Goal: Task Accomplishment & Management: Use online tool/utility

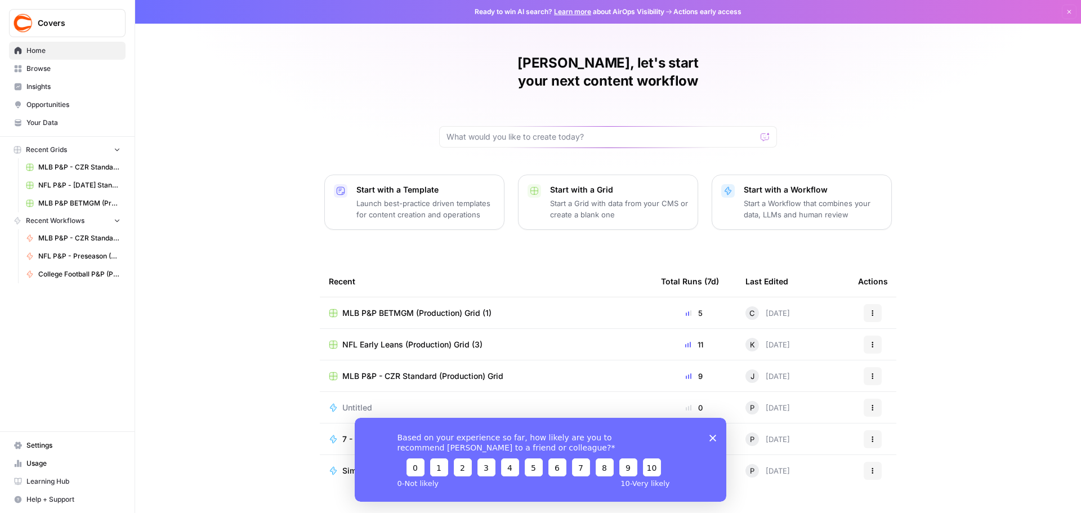
click at [82, 182] on span "NFL P&P - [DATE] Standard (Production) Grid" at bounding box center [79, 185] width 82 height 10
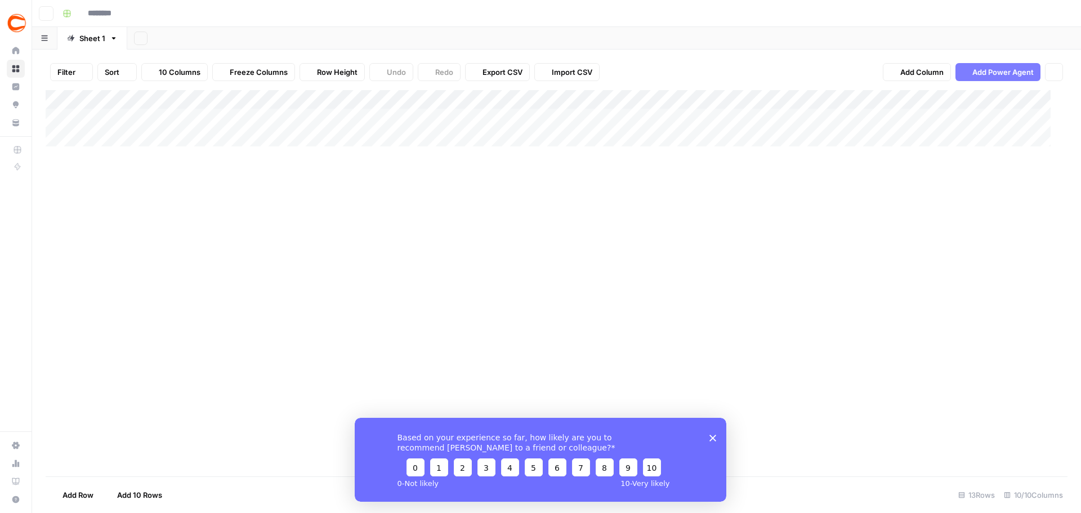
type input "**********"
click at [147, 115] on div "Add Column" at bounding box center [557, 233] width 1022 height 286
click at [198, 118] on div "Add Column" at bounding box center [557, 233] width 1022 height 286
click at [110, 122] on div "Add Column" at bounding box center [557, 233] width 1022 height 286
click at [489, 334] on div "Add Column" at bounding box center [557, 233] width 1022 height 286
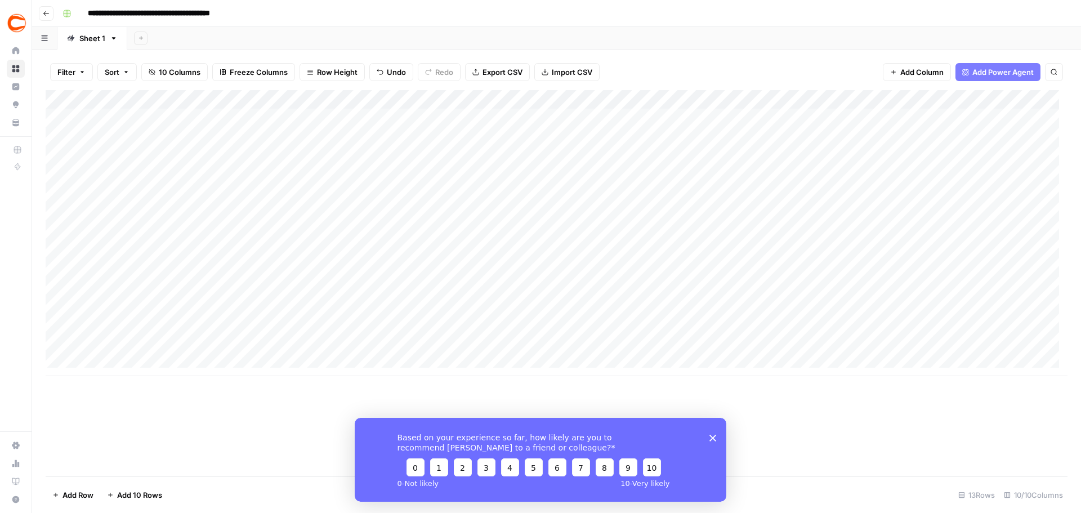
click at [736, 330] on div "Add Column" at bounding box center [557, 233] width 1022 height 286
click at [956, 98] on div "Add Column" at bounding box center [557, 233] width 1022 height 286
click at [642, 123] on div "Add Column" at bounding box center [557, 233] width 1022 height 286
type input "[PERSON_NAME]"
click at [634, 163] on button "[PERSON_NAME]|41484abe-b1de-4f6f-a2da-991ee7fdbc99" at bounding box center [717, 162] width 220 height 14
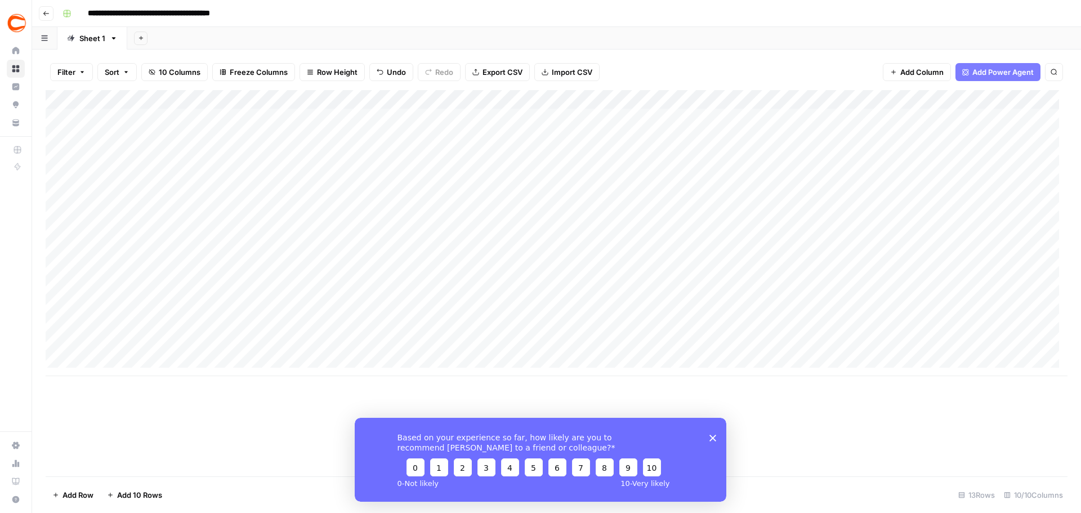
drag, startPoint x: 692, startPoint y: 126, endPoint x: 690, endPoint y: 160, distance: 34.4
click at [690, 160] on div "Add Column" at bounding box center [557, 233] width 1022 height 286
click at [659, 178] on div "Add Column" at bounding box center [557, 233] width 1022 height 286
type input "[PERSON_NAME]"
click at [661, 216] on button "[PERSON_NAME]|a362a913-633a-44e4-b39d-f4eb9ee93bd0" at bounding box center [720, 219] width 226 height 14
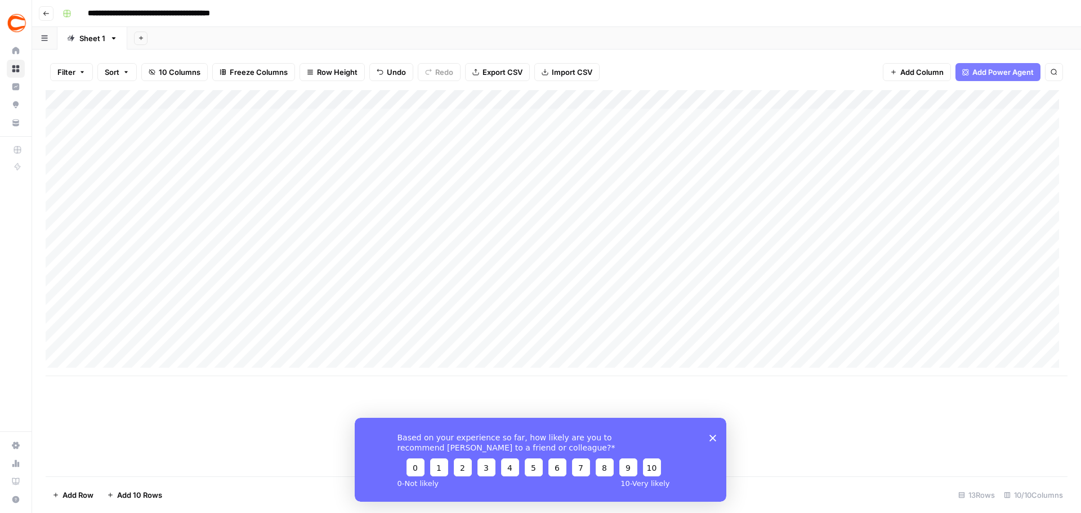
click at [629, 179] on div "Add Column" at bounding box center [557, 233] width 1022 height 286
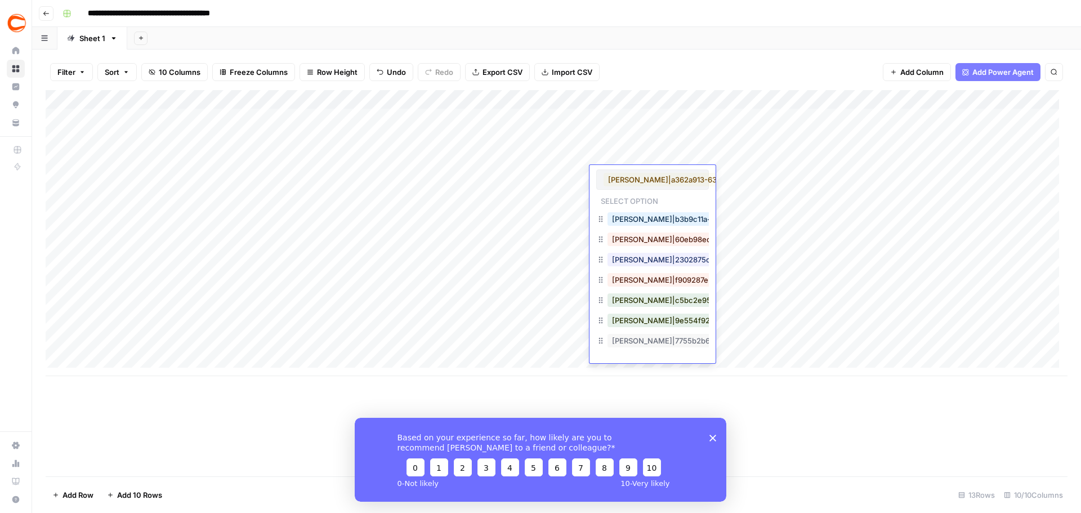
scroll to position [0, 101]
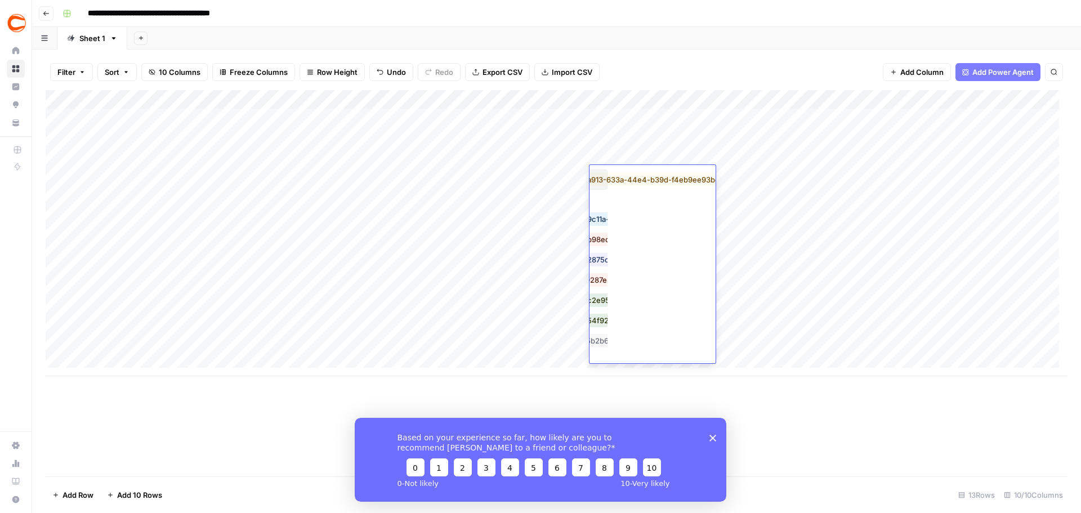
click at [629, 179] on button "[PERSON_NAME]|a362a913-633a-44e4-b39d-f4eb9ee93bd0" at bounding box center [615, 180] width 226 height 14
click at [573, 176] on div "Add Column" at bounding box center [557, 233] width 1022 height 286
click at [615, 172] on div "Add Column" at bounding box center [557, 233] width 1022 height 286
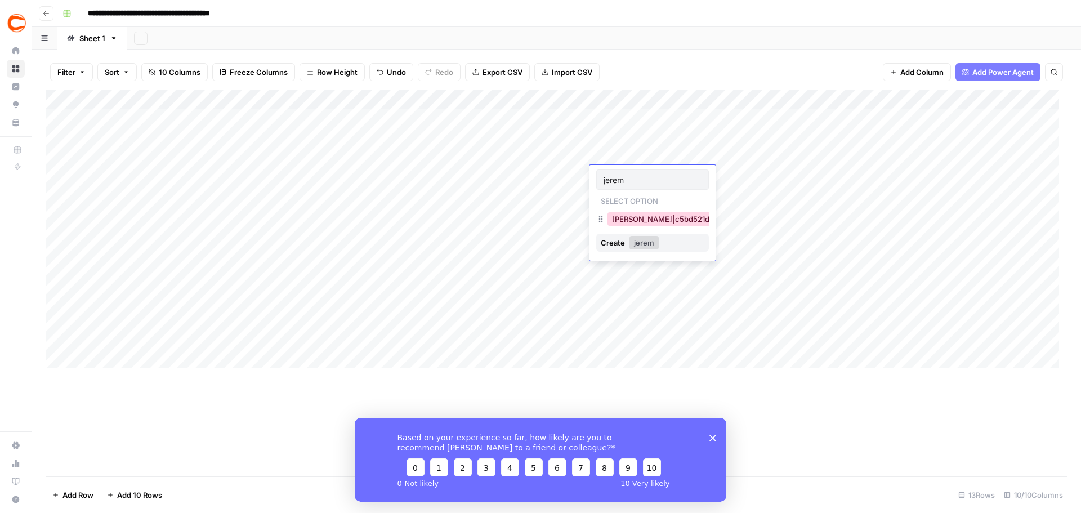
type input "jerem"
click at [620, 213] on button "[PERSON_NAME]|c5bd521d-495c-4c91-b7e1-78737e2d0d89" at bounding box center [718, 219] width 222 height 14
click at [621, 194] on div "Add Column" at bounding box center [557, 233] width 1022 height 286
click at [639, 176] on div "Add Column" at bounding box center [557, 233] width 1022 height 286
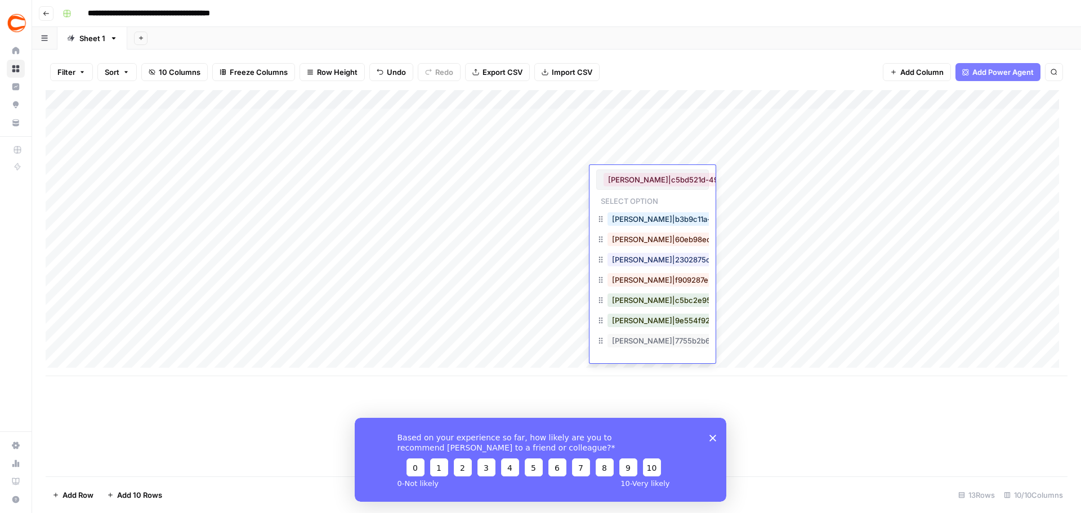
scroll to position [0, 102]
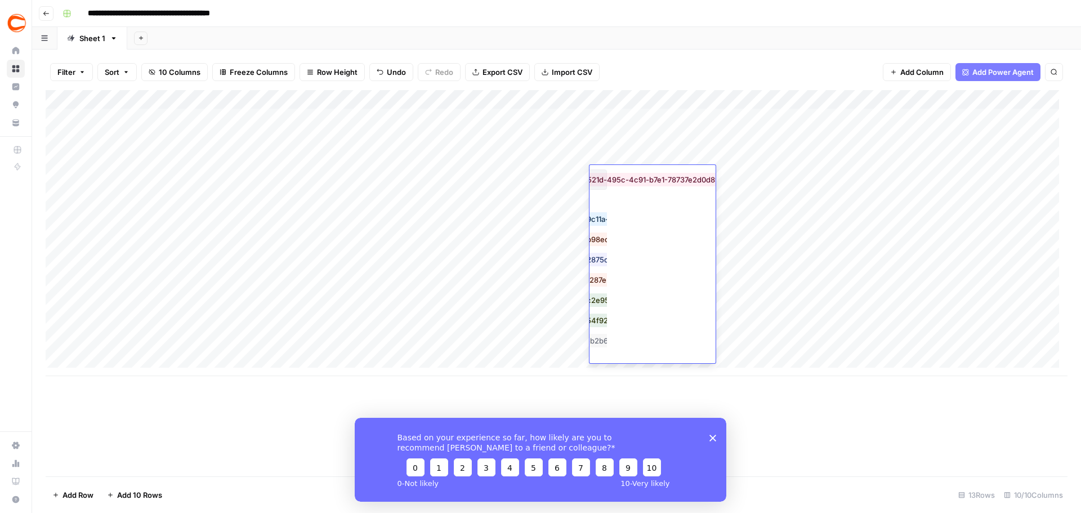
drag, startPoint x: 707, startPoint y: 172, endPoint x: 721, endPoint y: 172, distance: 14.6
click at [711, 171] on div "[PERSON_NAME]|c5bd521d-495c-4c91-b7e1-78737e2d0d89 Select option [PERSON_NAME]|…" at bounding box center [652, 264] width 126 height 198
click at [735, 174] on div "Add Column" at bounding box center [557, 233] width 1022 height 286
click at [645, 175] on div "Add Column" at bounding box center [557, 233] width 1022 height 286
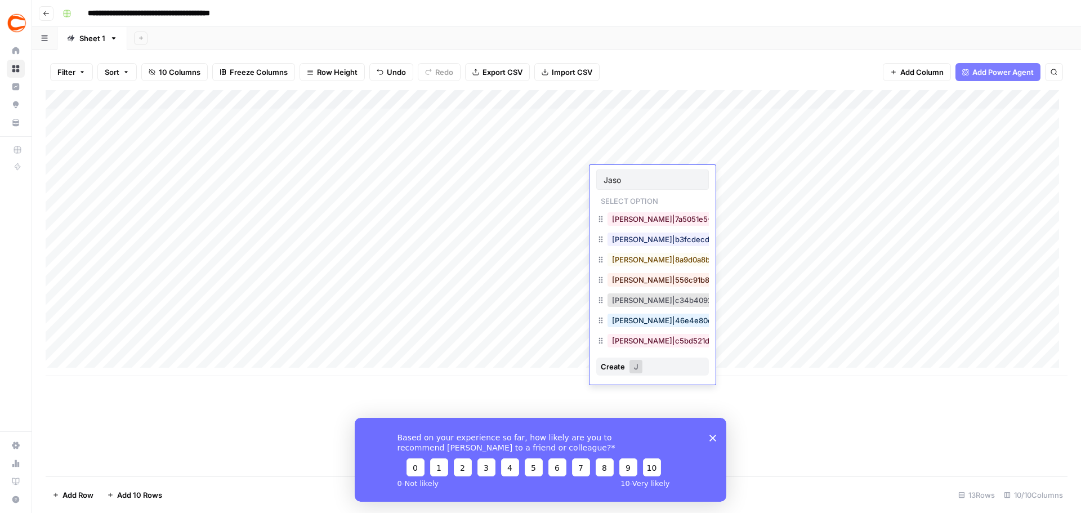
type input "[PERSON_NAME]"
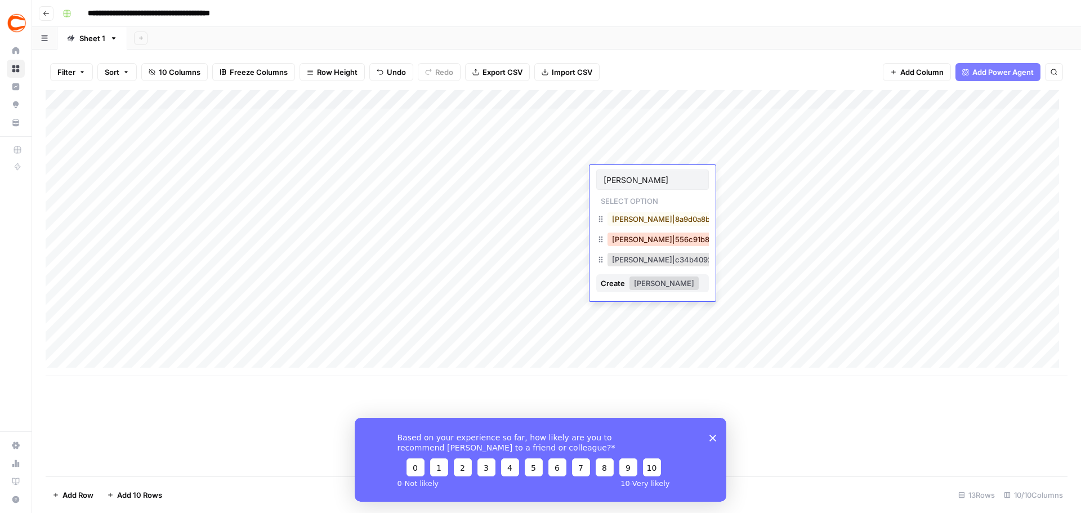
click at [615, 240] on button "[PERSON_NAME]|556c91b8-d855-4671-b2cd-84840d96b65f" at bounding box center [720, 239] width 226 height 14
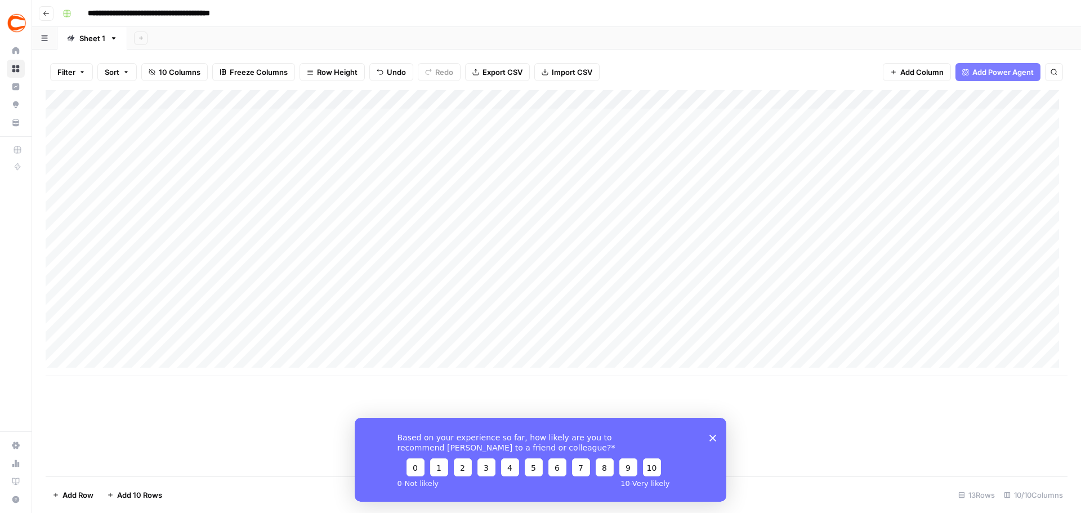
click at [618, 203] on div "Add Column" at bounding box center [557, 233] width 1022 height 286
type input "[PERSON_NAME]"
click at [629, 238] on button "[PERSON_NAME]|c5bd521d-495c-4c91-b7e1-78737e2d0d89" at bounding box center [718, 238] width 222 height 14
click at [625, 211] on div "Add Column" at bounding box center [557, 233] width 1022 height 286
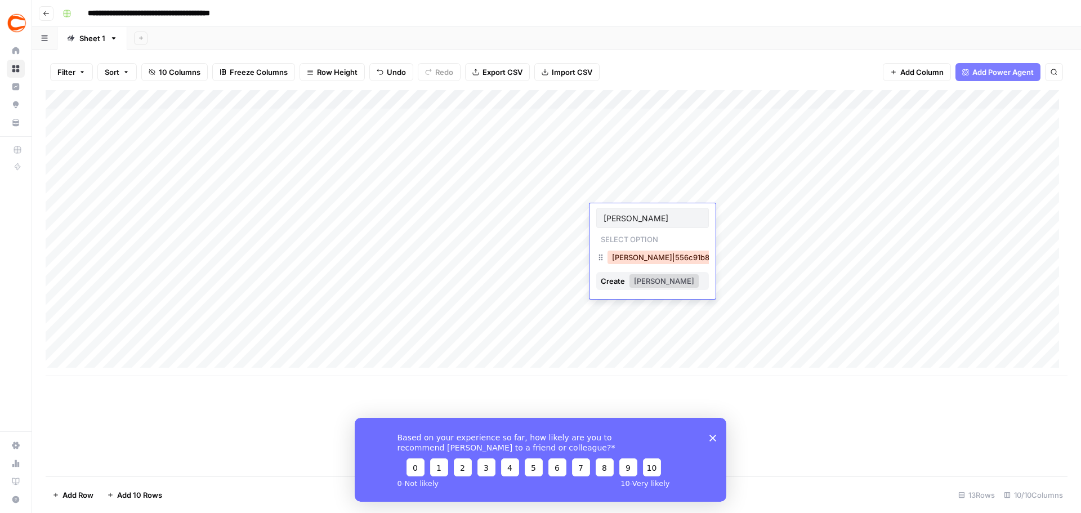
type input "[PERSON_NAME]"
click at [630, 259] on button "[PERSON_NAME]|556c91b8-d855-4671-b2cd-84840d96b65f" at bounding box center [720, 258] width 226 height 14
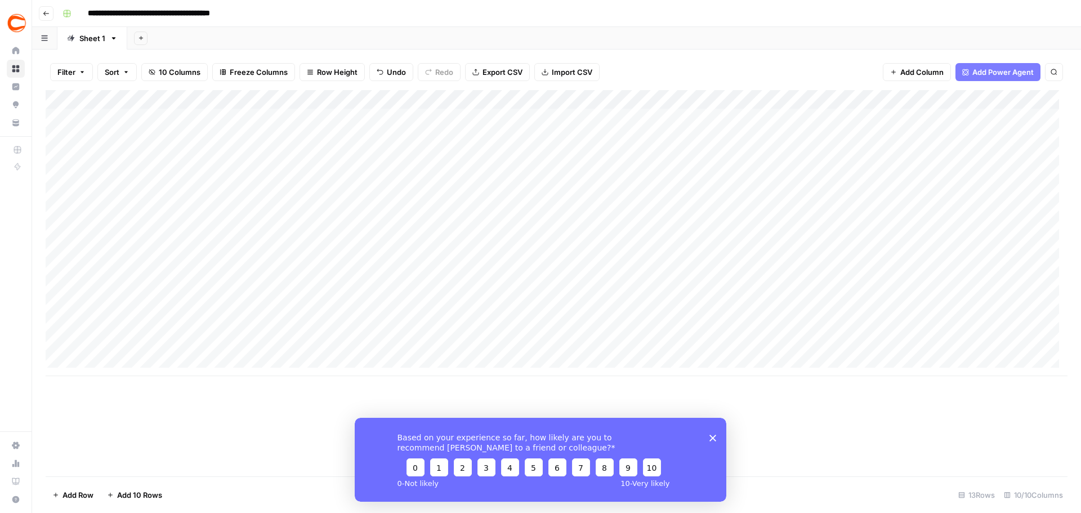
click at [622, 234] on div "Add Column" at bounding box center [557, 233] width 1022 height 286
type input "Rohi"
click at [626, 278] on button "[PERSON_NAME]|15121e77-5921-47aa-a3c3-623edfd4386f" at bounding box center [715, 277] width 217 height 14
click at [631, 252] on div "Add Column" at bounding box center [557, 233] width 1022 height 286
type input "[PERSON_NAME]"
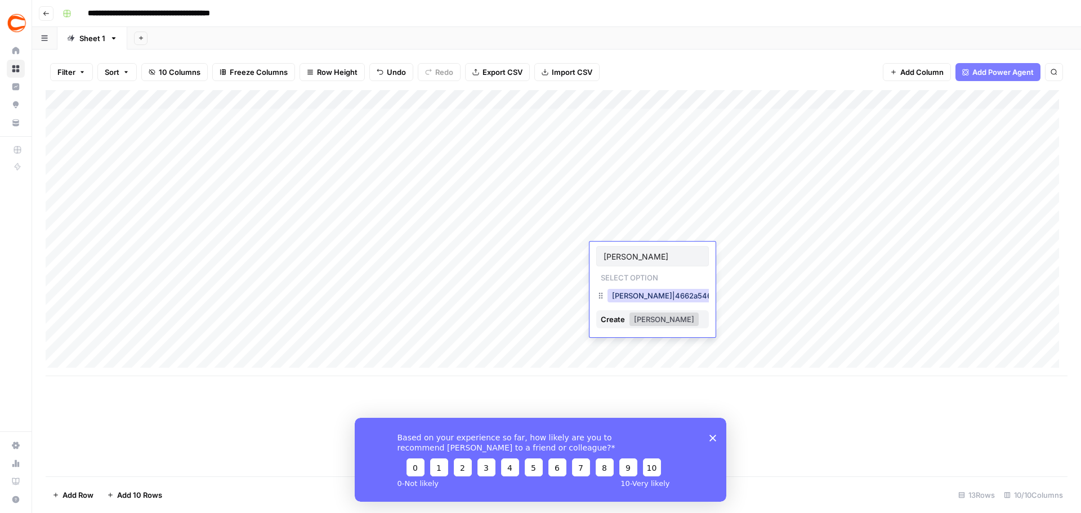
click at [632, 294] on button "[PERSON_NAME]|4662a546-6738-4ea3-9b54-14482fc0b1e6" at bounding box center [720, 296] width 226 height 14
drag, startPoint x: 690, startPoint y: 262, endPoint x: 690, endPoint y: 281, distance: 18.6
click at [690, 281] on div "Add Column" at bounding box center [557, 233] width 1022 height 286
click at [660, 291] on div "Add Column" at bounding box center [557, 233] width 1022 height 286
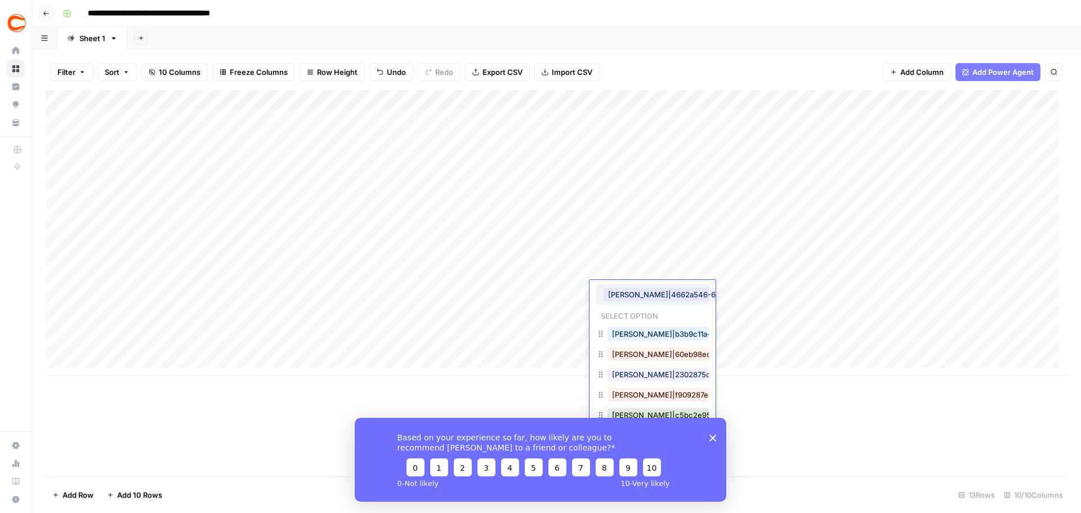
scroll to position [0, 94]
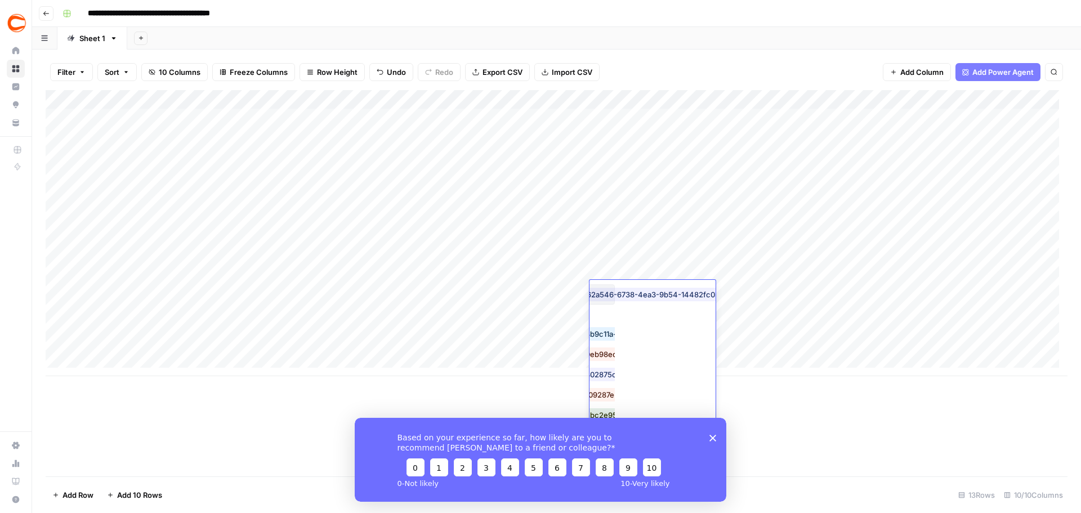
click at [632, 290] on button "[PERSON_NAME]|4662a546-6738-4ea3-9b54-14482fc0b1e6" at bounding box center [622, 295] width 226 height 14
click at [757, 280] on div "Add Column" at bounding box center [557, 233] width 1022 height 286
click at [651, 290] on div "Add Column" at bounding box center [557, 233] width 1022 height 286
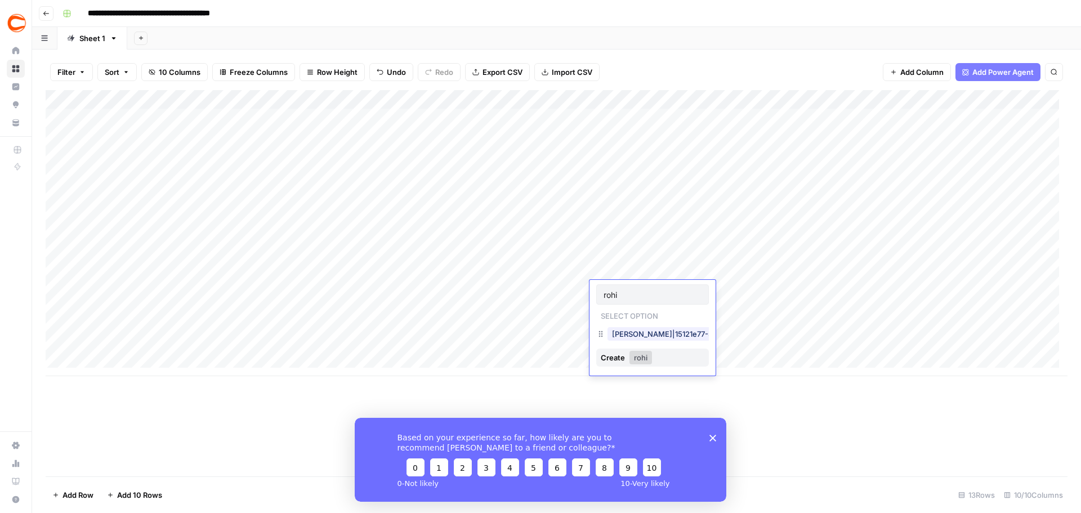
type input "rohi"
click at [632, 332] on button "[PERSON_NAME]|15121e77-5921-47aa-a3c3-623edfd4386f" at bounding box center [715, 334] width 217 height 14
click at [622, 309] on div "Add Column" at bounding box center [557, 233] width 1022 height 286
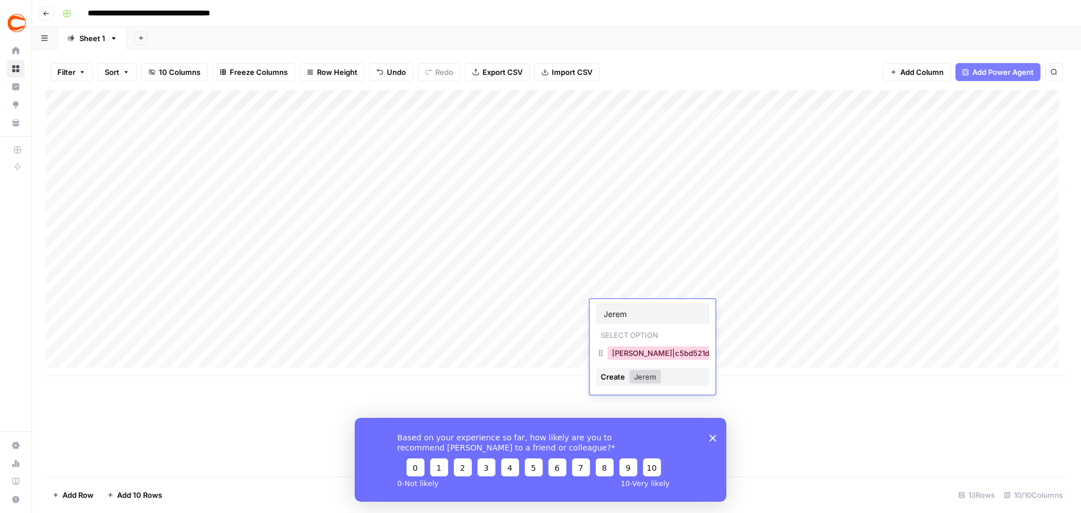
type input "Jerem"
click at [622, 347] on button "[PERSON_NAME]|c5bd521d-495c-4c91-b7e1-78737e2d0d89" at bounding box center [718, 353] width 222 height 14
click at [955, 95] on div "Add Column" at bounding box center [557, 233] width 1022 height 286
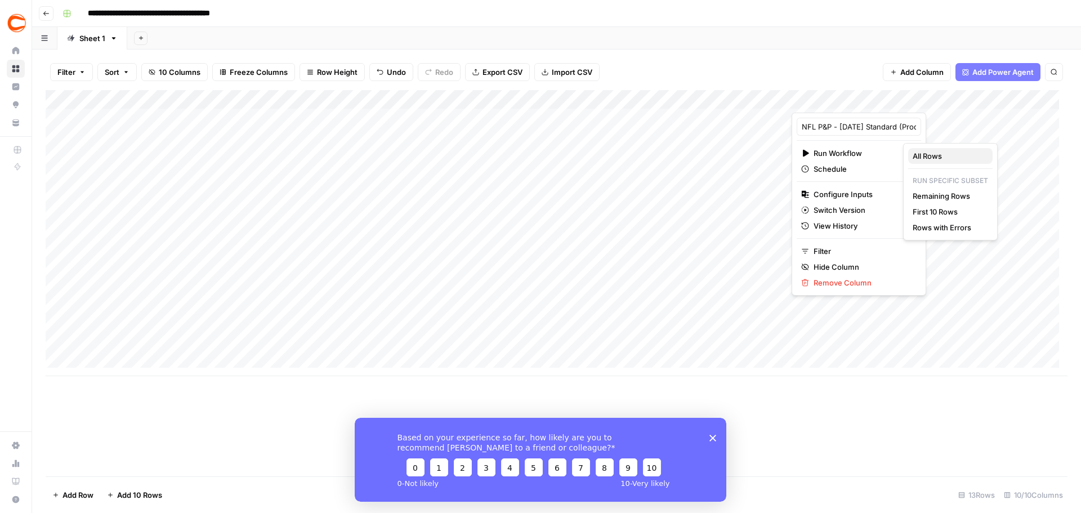
click at [917, 155] on span "All Rows" at bounding box center [948, 155] width 71 height 11
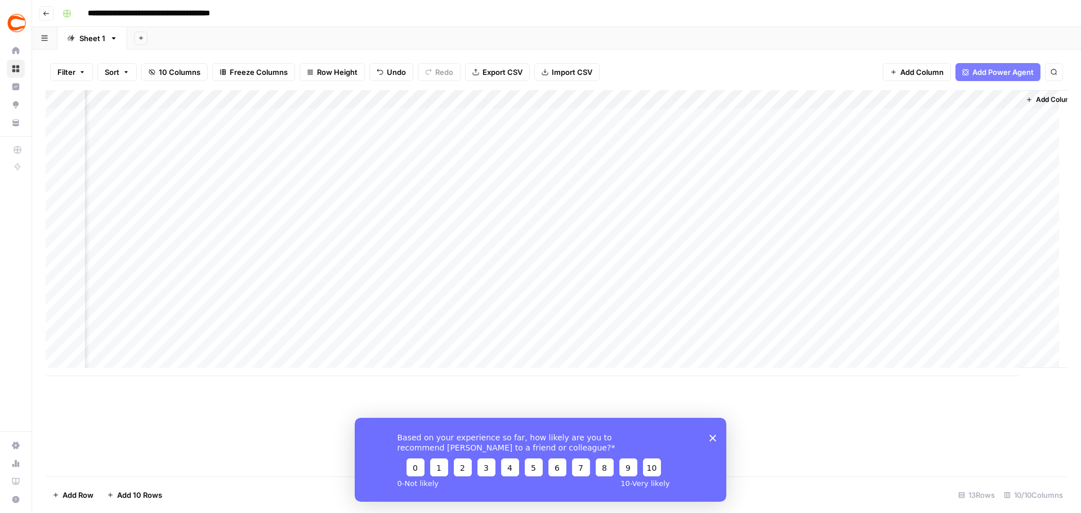
scroll to position [0, 162]
click at [884, 115] on div "Add Column" at bounding box center [557, 233] width 1022 height 286
click at [992, 118] on div "Add Column" at bounding box center [557, 233] width 1022 height 286
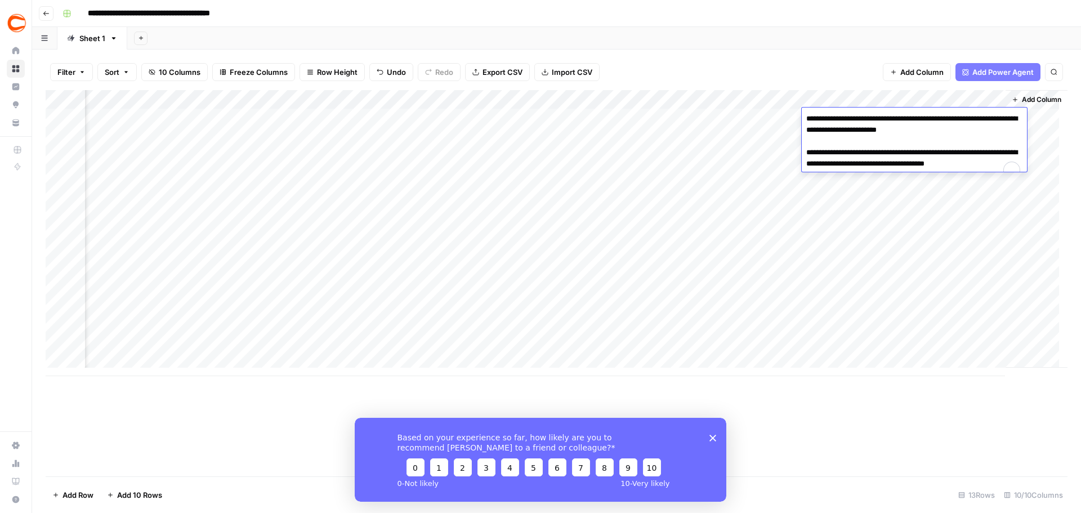
drag, startPoint x: 986, startPoint y: 127, endPoint x: 955, endPoint y: 129, distance: 31.0
click at [955, 129] on textarea "**********" at bounding box center [914, 147] width 225 height 72
click at [1021, 214] on div "Add Column" at bounding box center [1036, 229] width 62 height 278
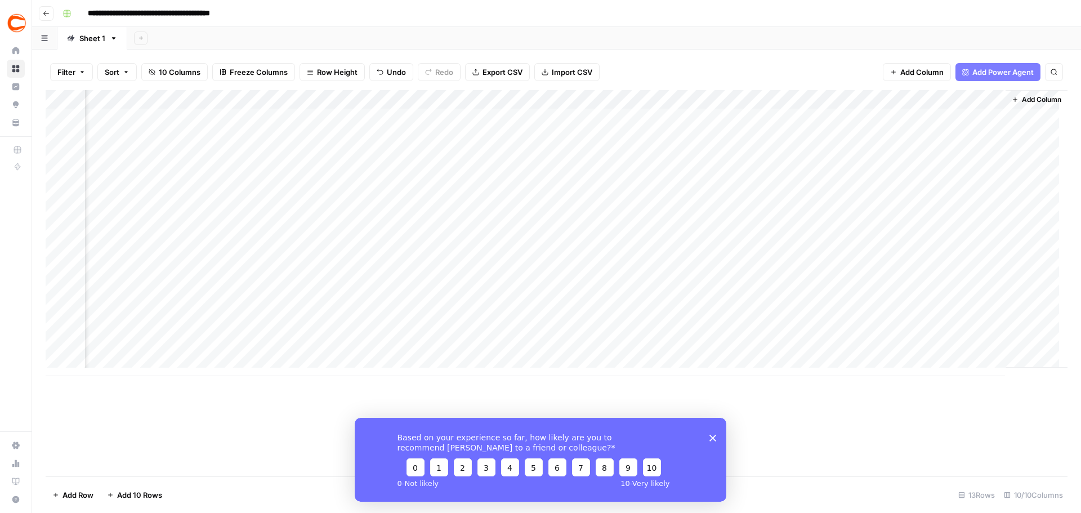
click at [982, 142] on div "Add Column" at bounding box center [557, 233] width 1022 height 286
click at [985, 140] on div "Add Column" at bounding box center [557, 233] width 1022 height 286
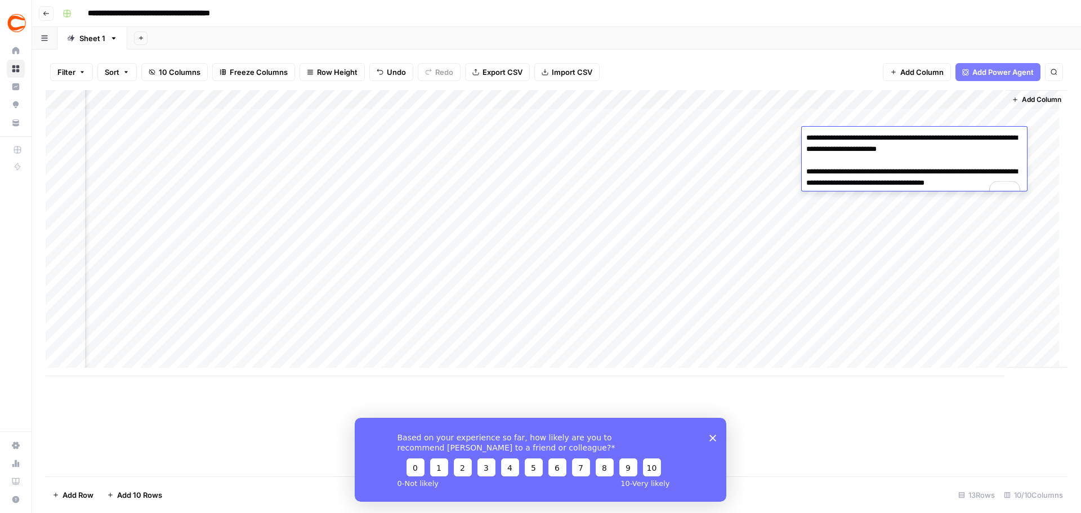
drag, startPoint x: 982, startPoint y: 146, endPoint x: 958, endPoint y: 147, distance: 24.2
click at [958, 147] on textarea "**********" at bounding box center [914, 166] width 225 height 72
click at [1013, 221] on div "Add Column" at bounding box center [1036, 229] width 62 height 278
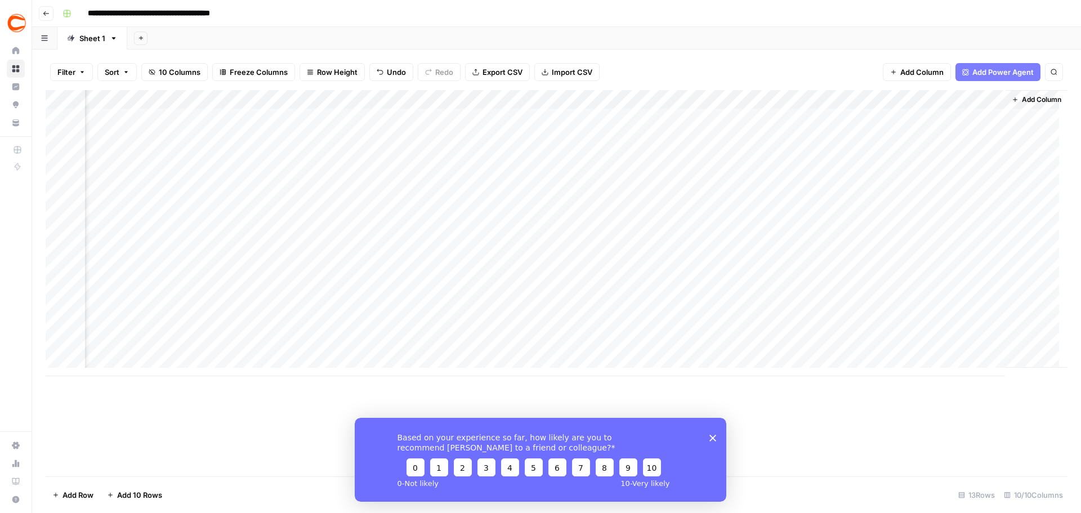
click at [972, 155] on div "Add Column" at bounding box center [557, 233] width 1022 height 286
click at [986, 159] on div "Add Column" at bounding box center [557, 233] width 1022 height 286
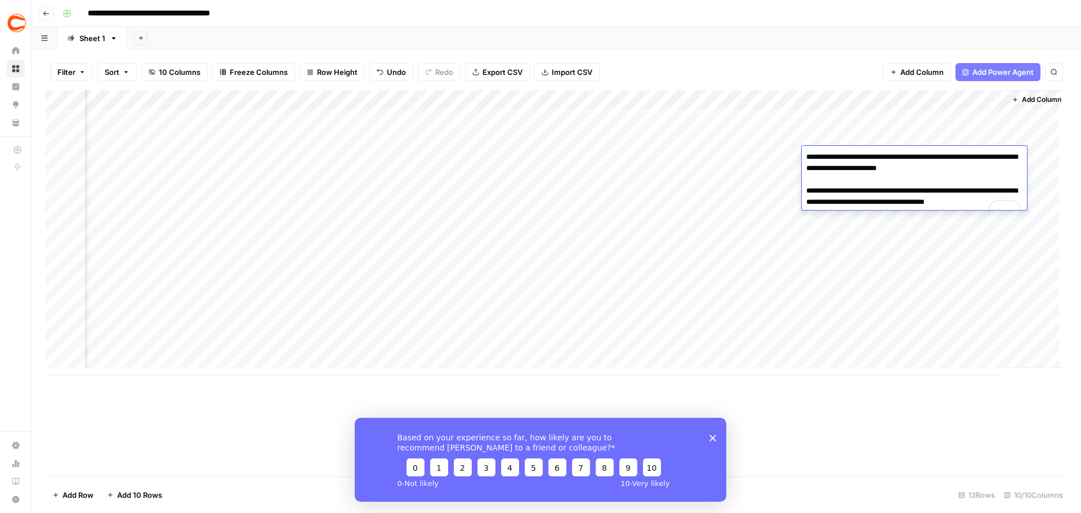
drag, startPoint x: 981, startPoint y: 168, endPoint x: 956, endPoint y: 169, distance: 24.8
click at [956, 169] on textarea "**********" at bounding box center [914, 185] width 225 height 72
click at [1027, 240] on div "Add Column" at bounding box center [1036, 229] width 62 height 278
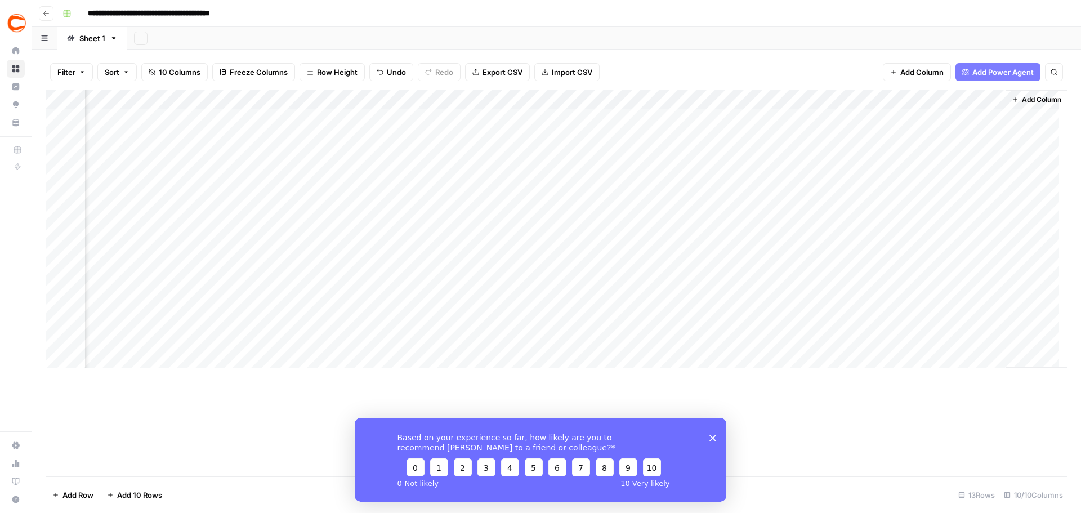
click at [979, 170] on div "Add Column" at bounding box center [557, 233] width 1022 height 286
click at [989, 172] on div "Add Column" at bounding box center [557, 233] width 1022 height 286
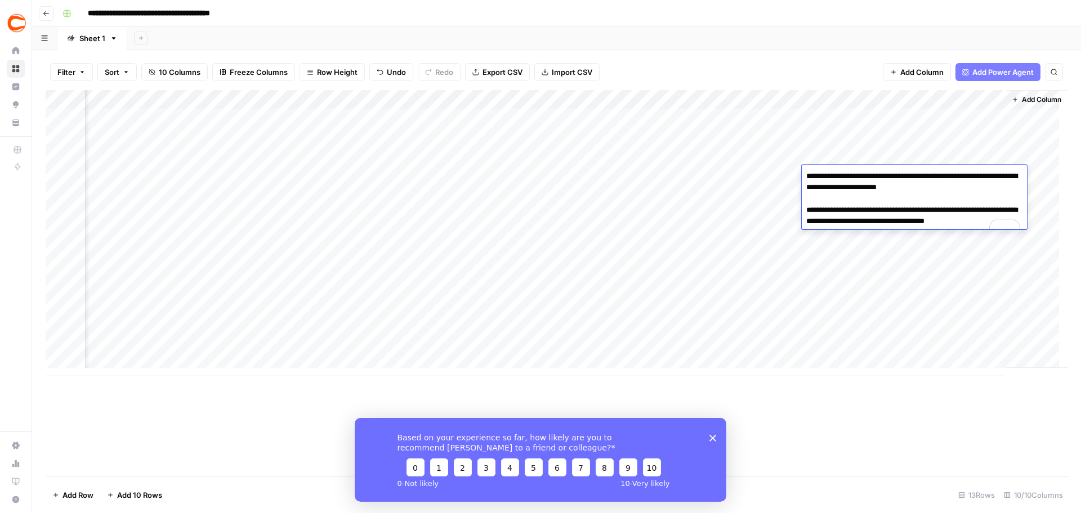
drag, startPoint x: 983, startPoint y: 186, endPoint x: 958, endPoint y: 187, distance: 25.4
click at [958, 187] on textarea "**********" at bounding box center [914, 204] width 225 height 72
click at [1037, 271] on div "Add Column" at bounding box center [1036, 229] width 62 height 278
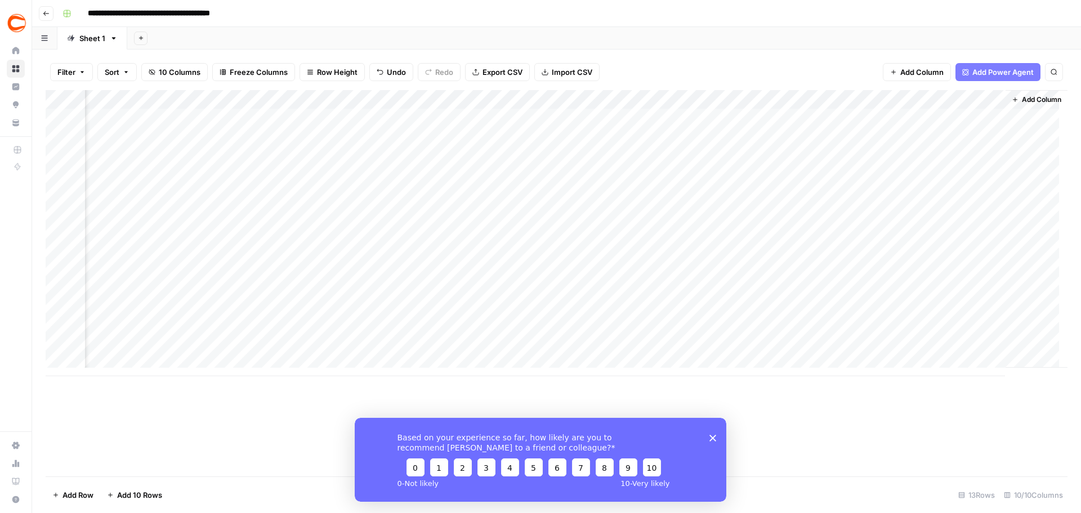
click at [978, 190] on div "Add Column" at bounding box center [557, 233] width 1022 height 286
click at [984, 191] on div "Add Column" at bounding box center [557, 233] width 1022 height 286
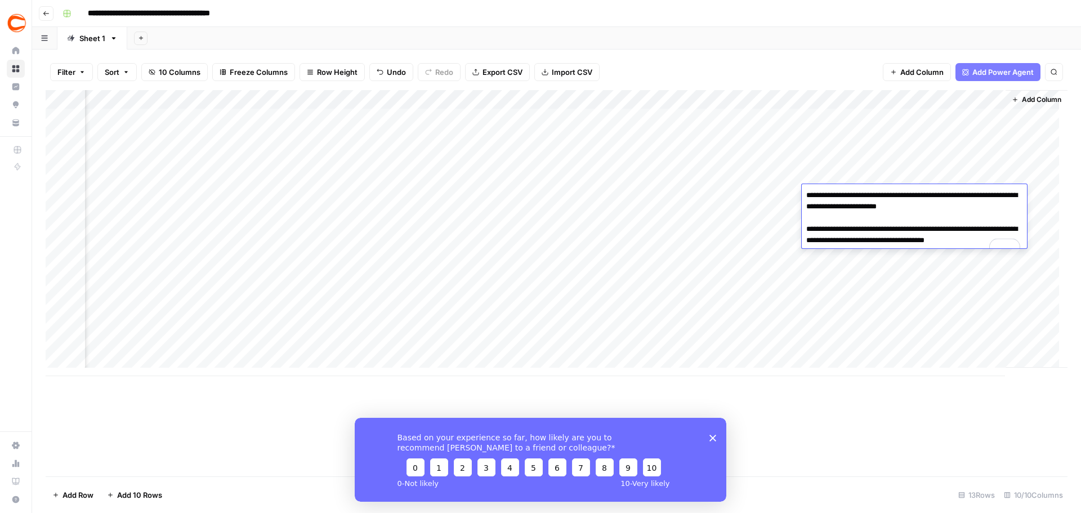
drag, startPoint x: 976, startPoint y: 211, endPoint x: 956, endPoint y: 211, distance: 20.3
click at [956, 211] on textarea "**********" at bounding box center [914, 223] width 225 height 72
click at [1044, 245] on div "Add Column" at bounding box center [1036, 229] width 62 height 278
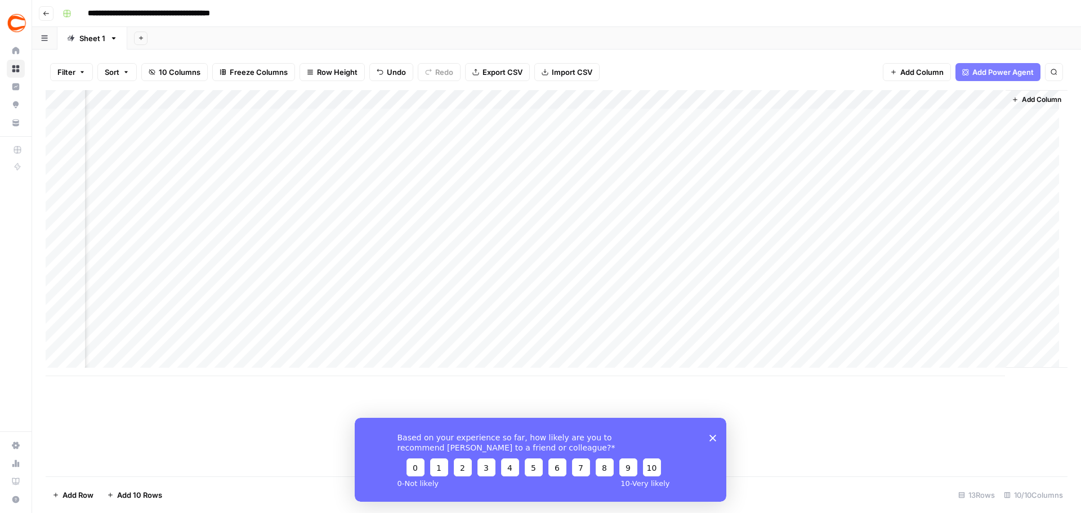
click at [973, 209] on div "Add Column" at bounding box center [557, 233] width 1022 height 286
click at [984, 212] on div "Add Column" at bounding box center [557, 233] width 1022 height 286
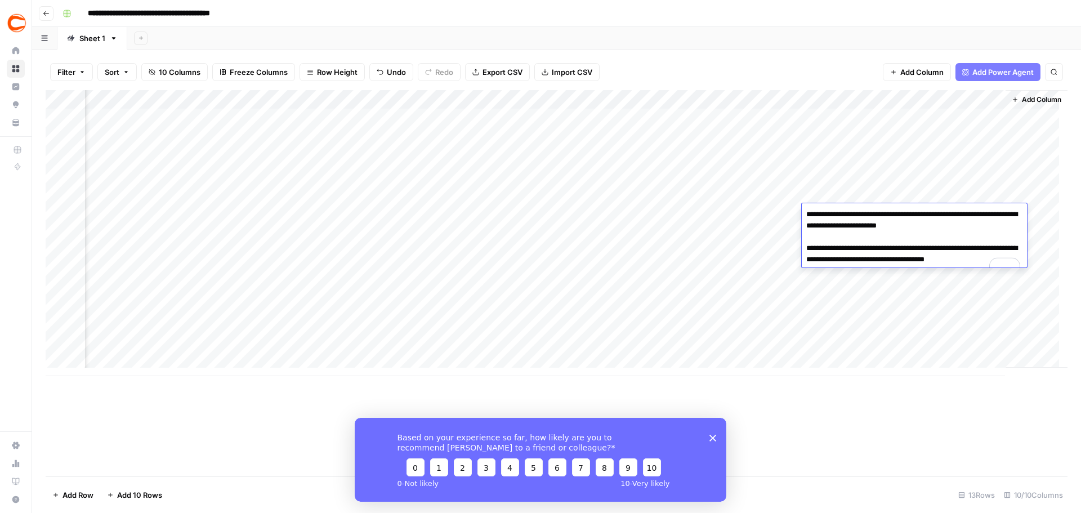
drag, startPoint x: 981, startPoint y: 226, endPoint x: 956, endPoint y: 225, distance: 25.4
click at [956, 225] on textarea "**********" at bounding box center [914, 243] width 225 height 72
click at [1022, 352] on div "Add Column" at bounding box center [1036, 229] width 62 height 278
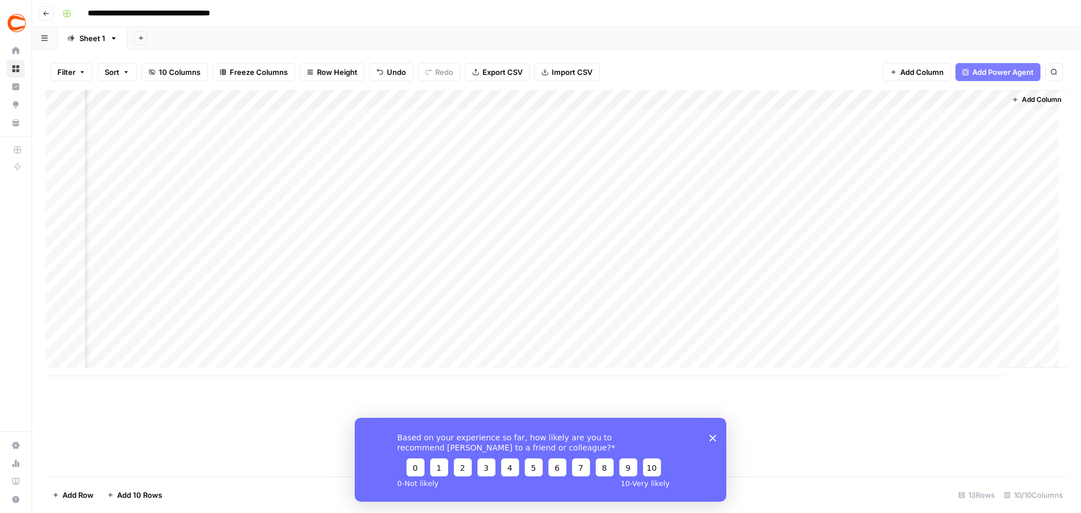
click at [987, 234] on div "Add Column" at bounding box center [557, 233] width 1022 height 286
click at [985, 230] on div "Add Column" at bounding box center [557, 233] width 1022 height 286
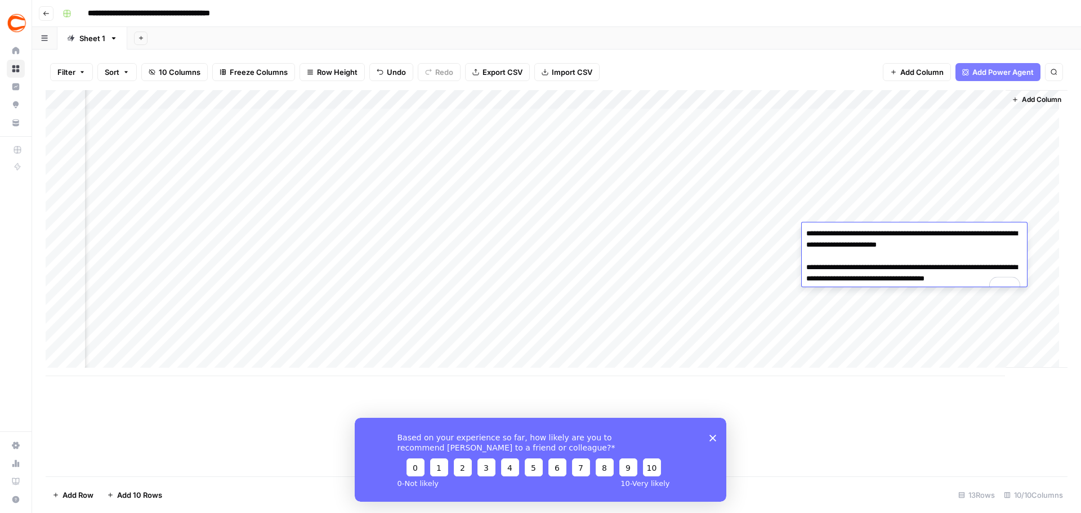
drag, startPoint x: 980, startPoint y: 241, endPoint x: 958, endPoint y: 241, distance: 22.5
click at [958, 241] on textarea "**********" at bounding box center [914, 262] width 225 height 72
click at [1038, 198] on div "Add Column" at bounding box center [1036, 229] width 62 height 278
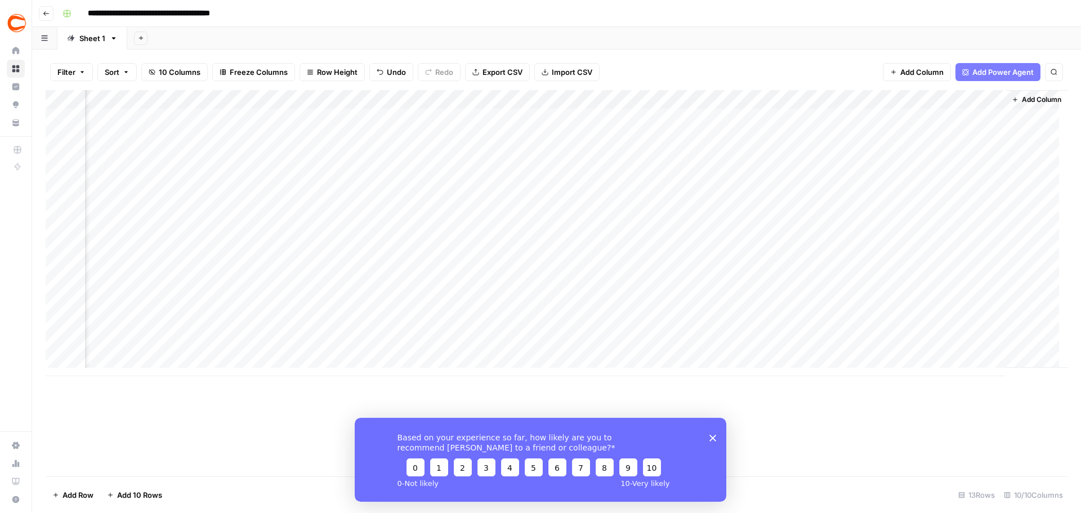
click at [976, 253] on div "Add Column" at bounding box center [557, 233] width 1022 height 286
click at [985, 252] on div "Add Column" at bounding box center [557, 233] width 1022 height 286
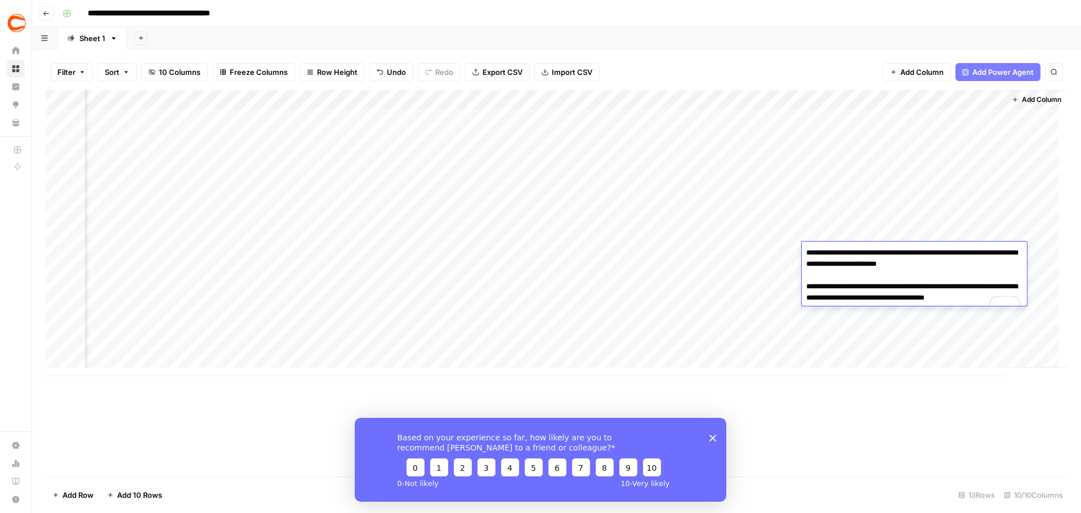
drag, startPoint x: 979, startPoint y: 262, endPoint x: 956, endPoint y: 263, distance: 22.5
click at [956, 263] on textarea "**********" at bounding box center [914, 281] width 225 height 72
click at [1031, 233] on div "Add Column" at bounding box center [1036, 229] width 62 height 278
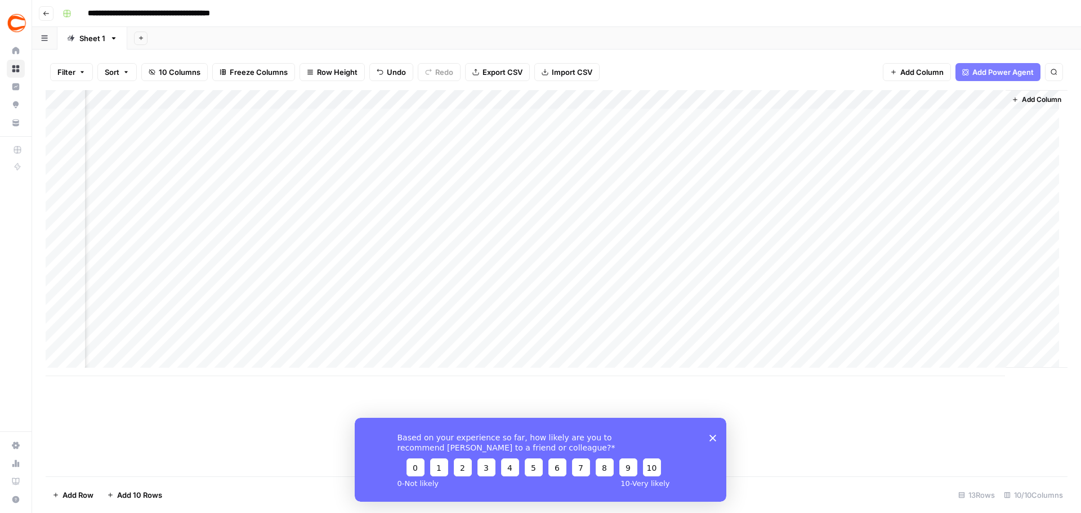
click at [982, 271] on div "Add Column" at bounding box center [557, 233] width 1022 height 286
click at [984, 271] on div "Add Column" at bounding box center [557, 233] width 1022 height 286
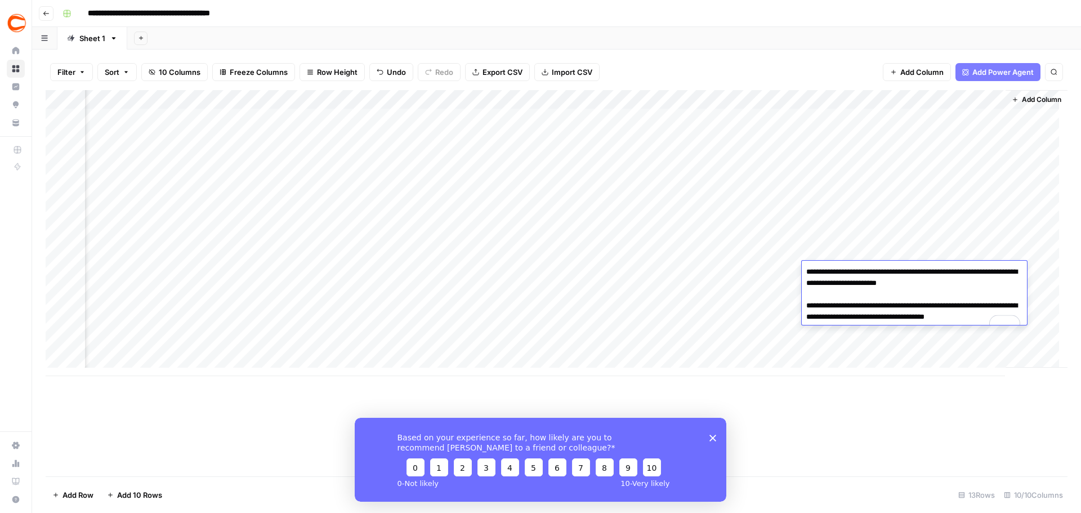
drag, startPoint x: 978, startPoint y: 285, endPoint x: 956, endPoint y: 285, distance: 22.5
click at [956, 285] on textarea "**********" at bounding box center [914, 300] width 225 height 72
click at [1013, 226] on div "Add Column" at bounding box center [1036, 229] width 62 height 278
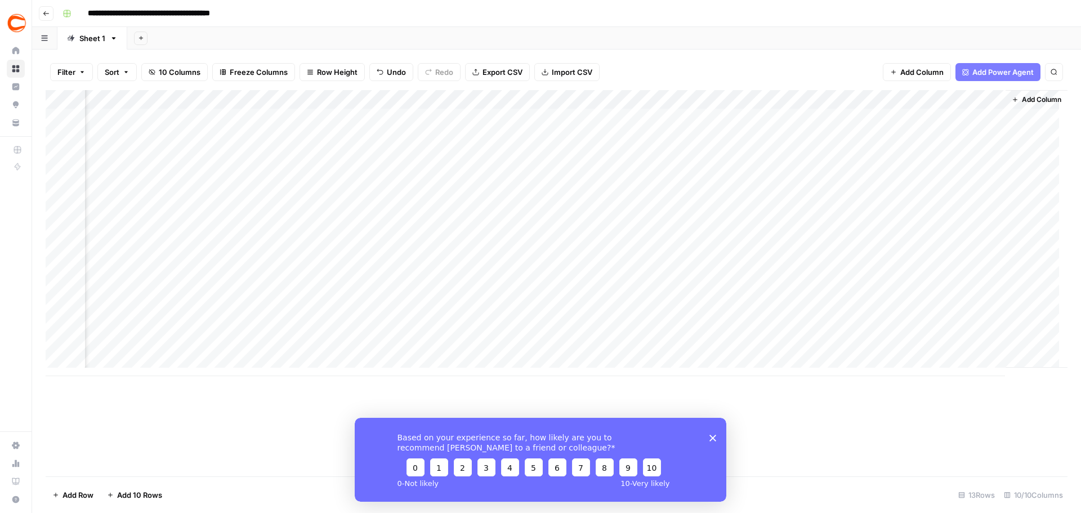
click at [972, 293] on div "Add Column" at bounding box center [557, 233] width 1022 height 286
click at [991, 290] on div "Add Column" at bounding box center [557, 233] width 1022 height 286
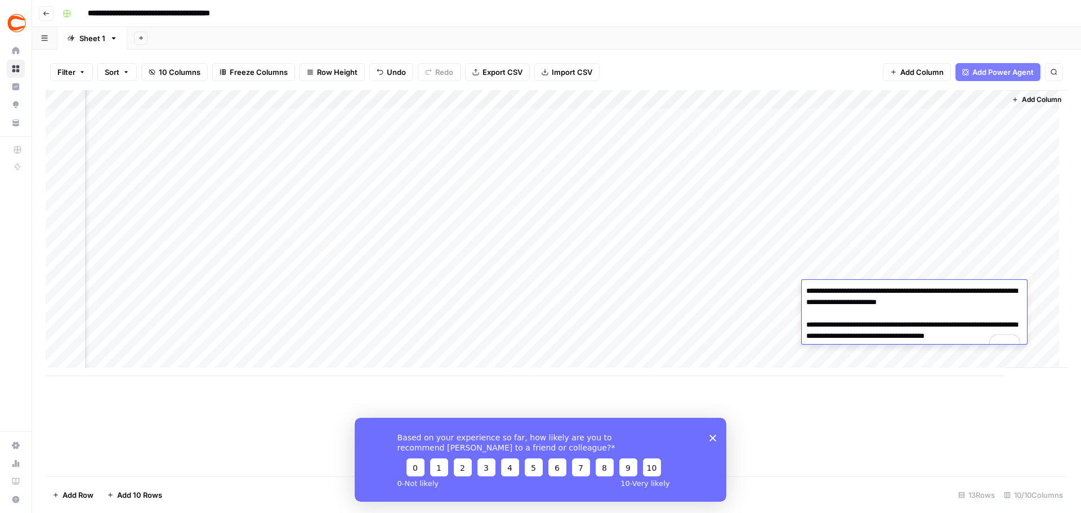
click at [957, 300] on textarea "**********" at bounding box center [914, 319] width 225 height 72
click at [1017, 241] on div "Add Column" at bounding box center [1036, 229] width 62 height 278
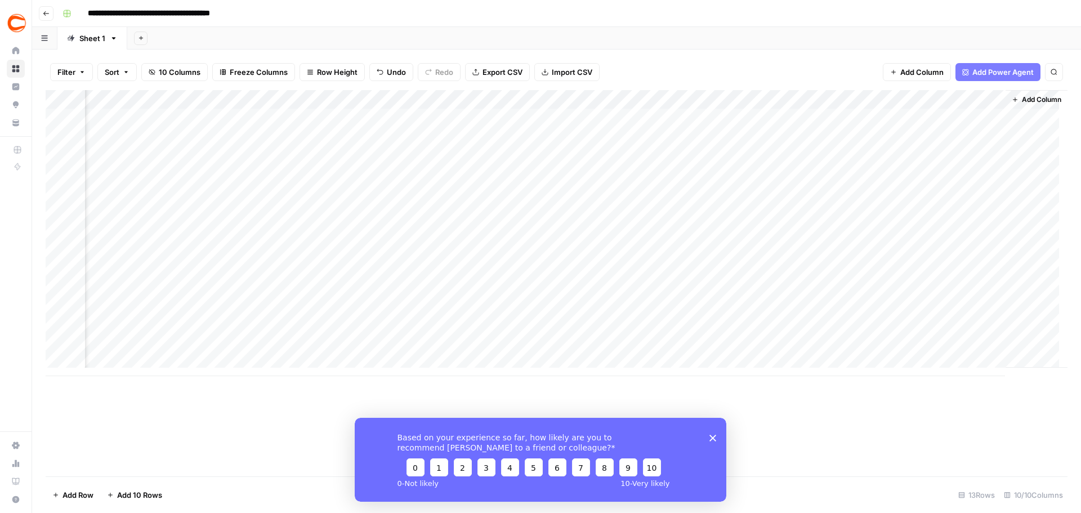
click at [983, 306] on div "Add Column" at bounding box center [557, 233] width 1022 height 286
click at [978, 308] on div "Add Column" at bounding box center [557, 233] width 1022 height 286
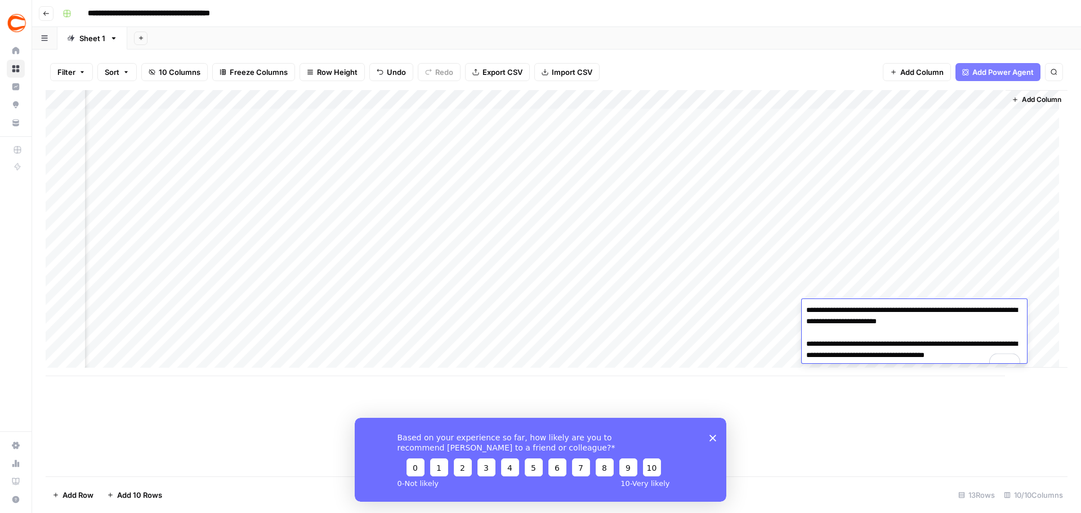
drag, startPoint x: 983, startPoint y: 318, endPoint x: 956, endPoint y: 319, distance: 27.6
click at [956, 319] on textarea "**********" at bounding box center [914, 338] width 225 height 72
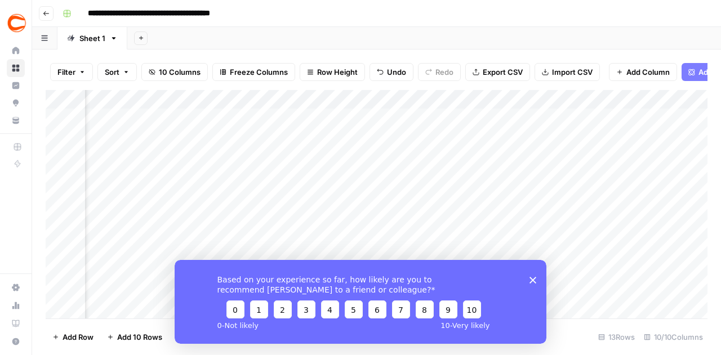
scroll to position [0, 162]
